Goal: Task Accomplishment & Management: Use online tool/utility

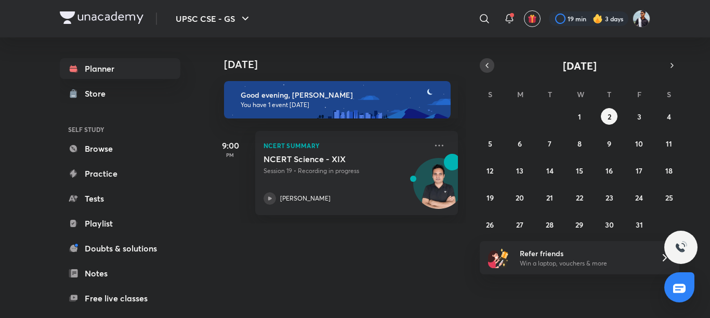
click at [482, 62] on button "button" at bounding box center [487, 65] width 15 height 15
click at [639, 197] on abbr "26" at bounding box center [639, 198] width 8 height 10
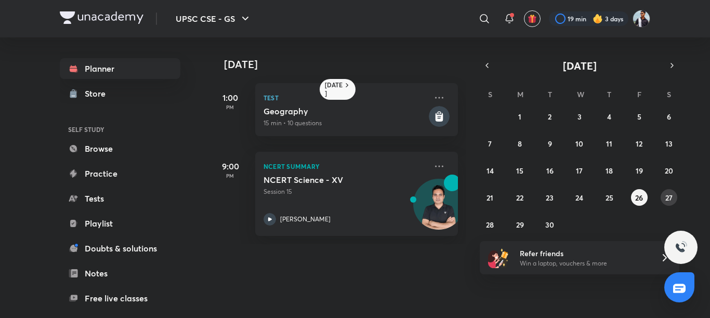
click at [668, 194] on abbr "27" at bounding box center [668, 198] width 7 height 10
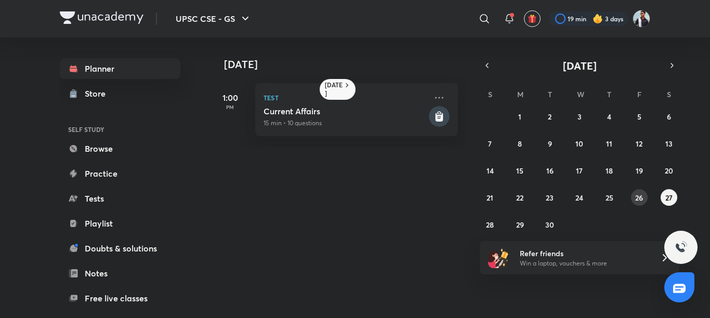
click at [639, 199] on abbr "26" at bounding box center [639, 198] width 8 height 10
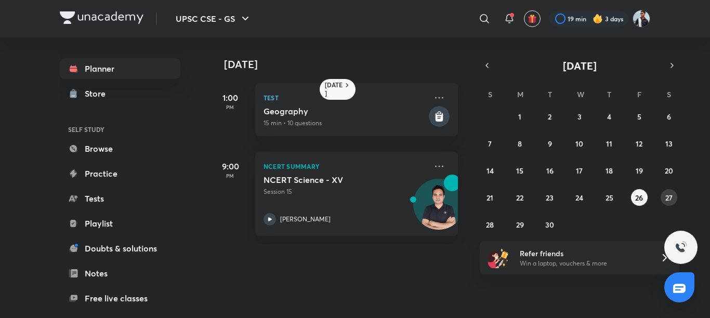
click at [665, 193] on abbr "27" at bounding box center [668, 198] width 7 height 10
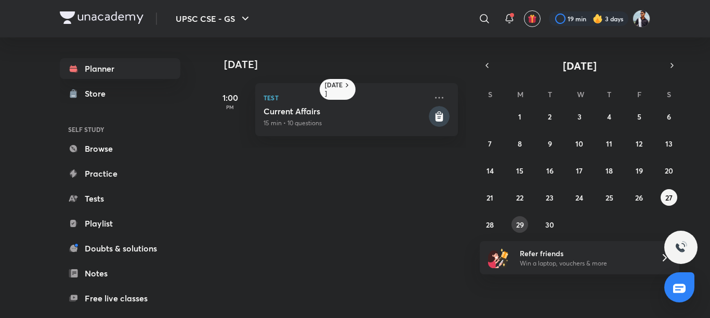
click at [521, 222] on abbr "29" at bounding box center [520, 225] width 8 height 10
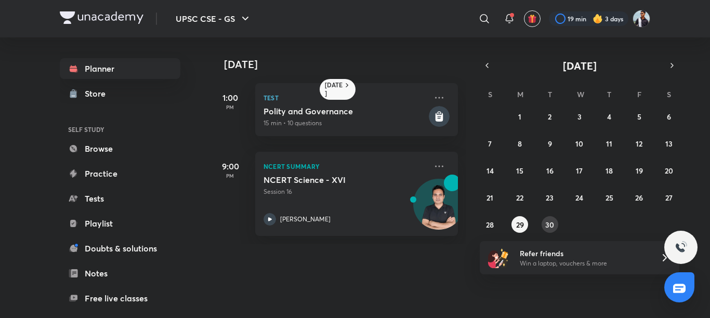
click at [546, 220] on abbr "30" at bounding box center [549, 225] width 9 height 10
click at [641, 196] on abbr "26" at bounding box center [639, 198] width 8 height 10
click at [433, 160] on icon at bounding box center [439, 166] width 12 height 12
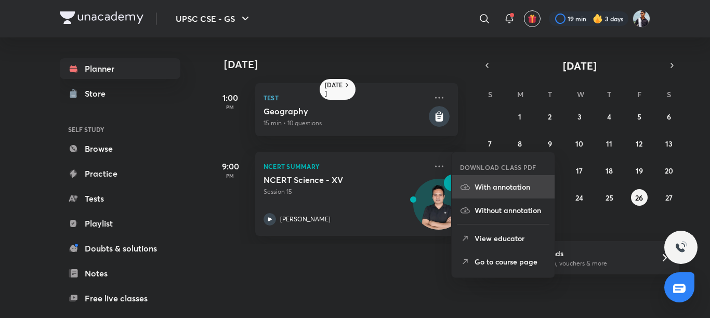
click at [495, 179] on li "With annotation" at bounding box center [503, 186] width 103 height 23
